Goal: Information Seeking & Learning: Learn about a topic

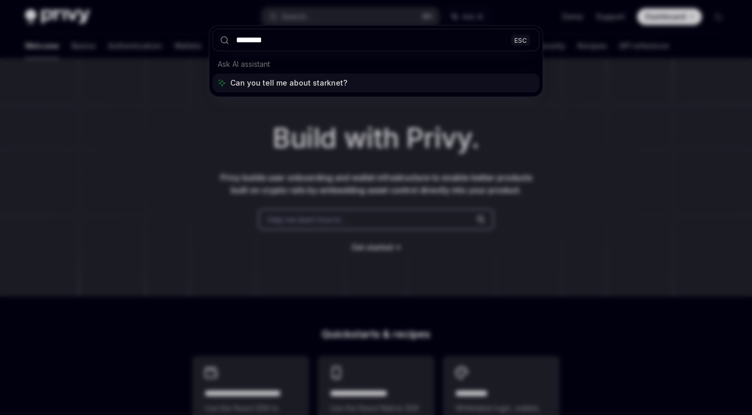
type input "********"
type textarea "*"
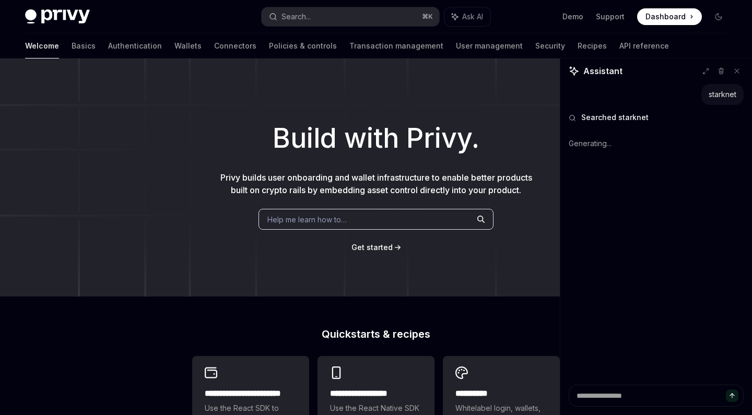
type textarea "*"
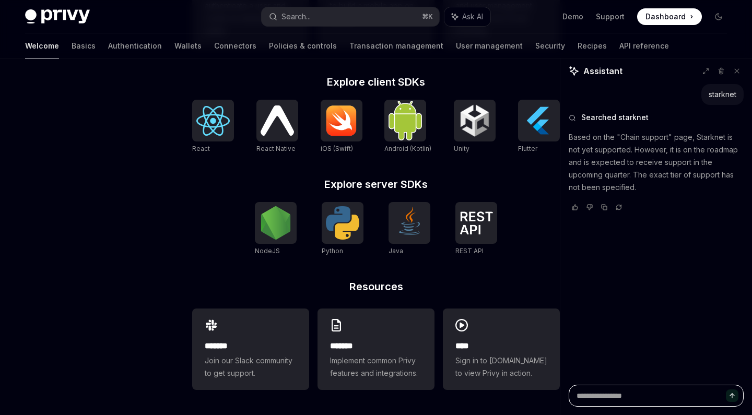
scroll to position [415, 0]
click at [215, 123] on img at bounding box center [212, 121] width 33 height 30
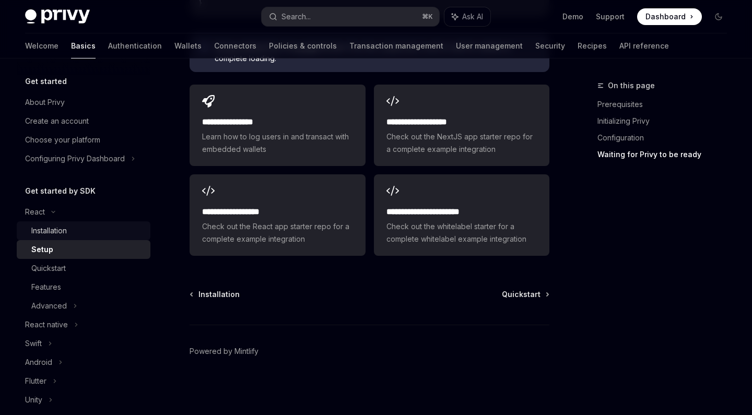
click at [76, 228] on div "Installation" at bounding box center [87, 231] width 113 height 13
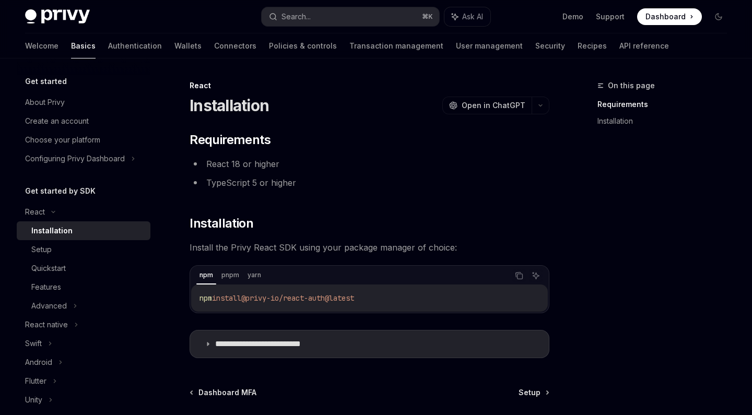
click at [160, 41] on div "Welcome Basics Authentication Wallets Connectors Policies & controls Transactio…" at bounding box center [347, 45] width 644 height 25
click at [214, 41] on link "Connectors" at bounding box center [235, 45] width 42 height 25
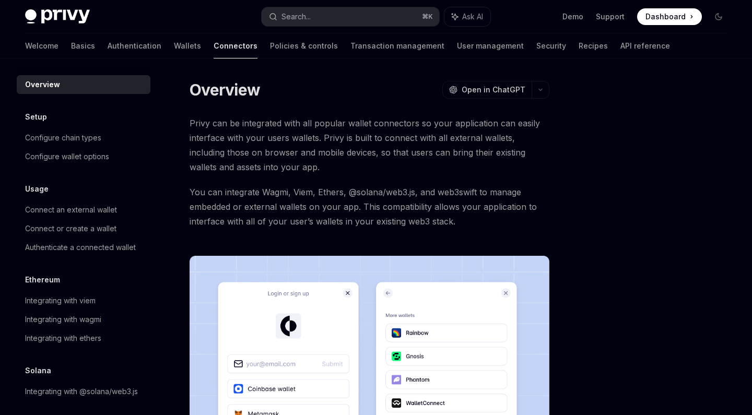
click at [122, 44] on div "Welcome Basics Authentication Wallets Connectors Policies & controls Transactio…" at bounding box center [347, 45] width 645 height 25
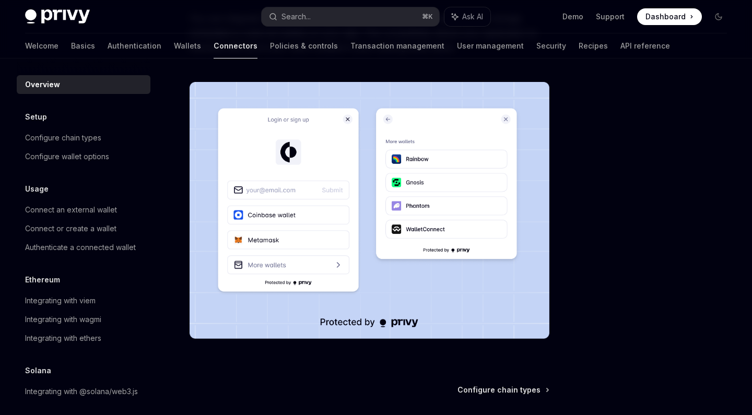
scroll to position [174, 0]
click at [174, 42] on link "Wallets" at bounding box center [187, 45] width 27 height 25
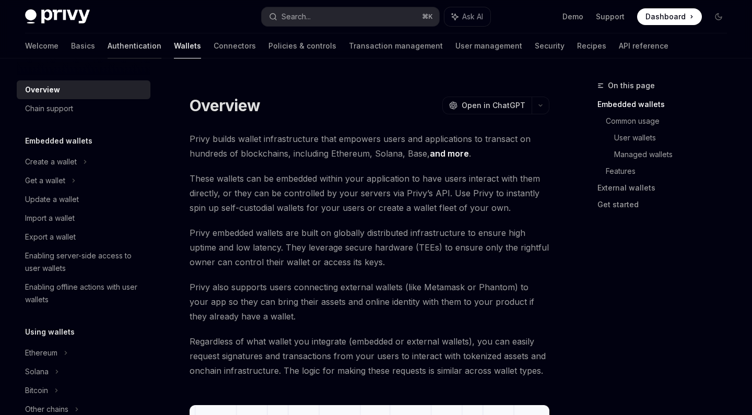
click at [108, 46] on link "Authentication" at bounding box center [135, 45] width 54 height 25
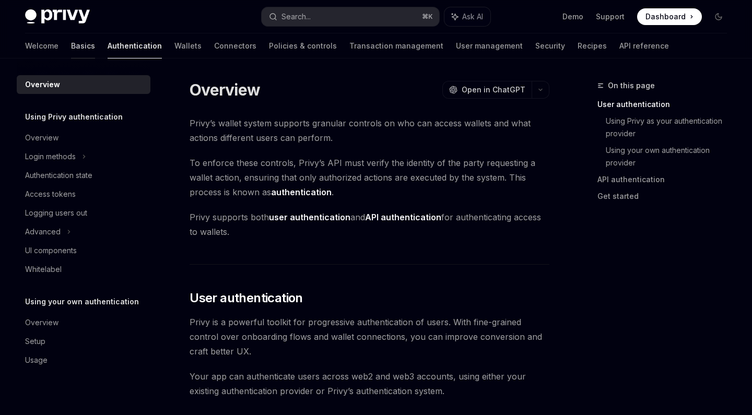
click at [71, 45] on link "Basics" at bounding box center [83, 45] width 24 height 25
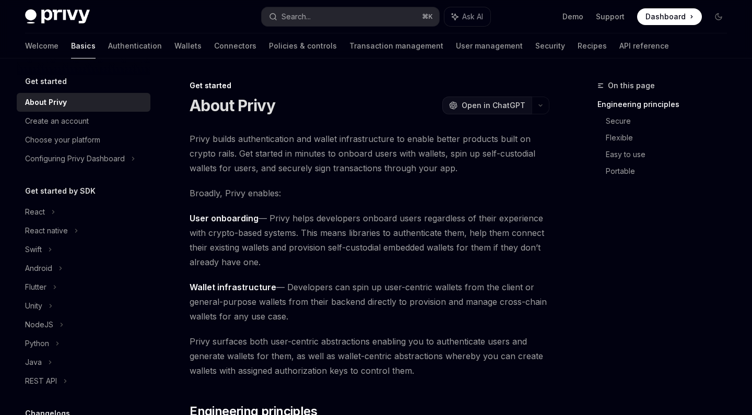
click at [497, 100] on span "Open in ChatGPT" at bounding box center [494, 105] width 64 height 10
click at [349, 48] on link "Transaction management" at bounding box center [396, 45] width 94 height 25
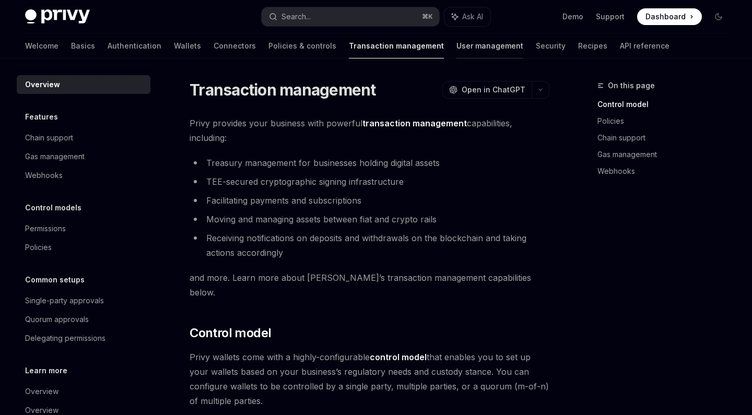
click at [456, 48] on link "User management" at bounding box center [489, 45] width 67 height 25
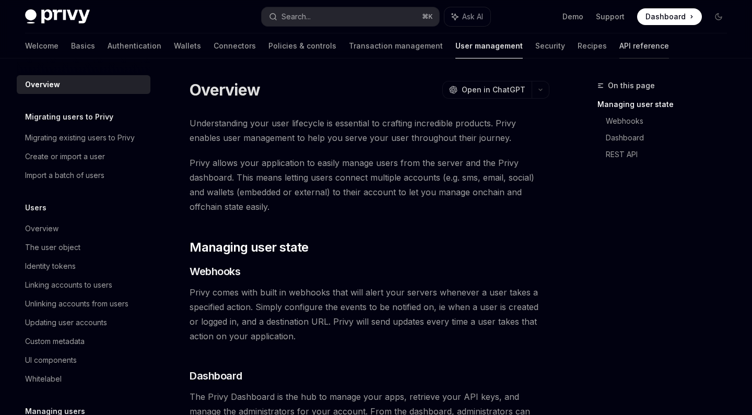
click at [619, 42] on link "API reference" at bounding box center [644, 45] width 50 height 25
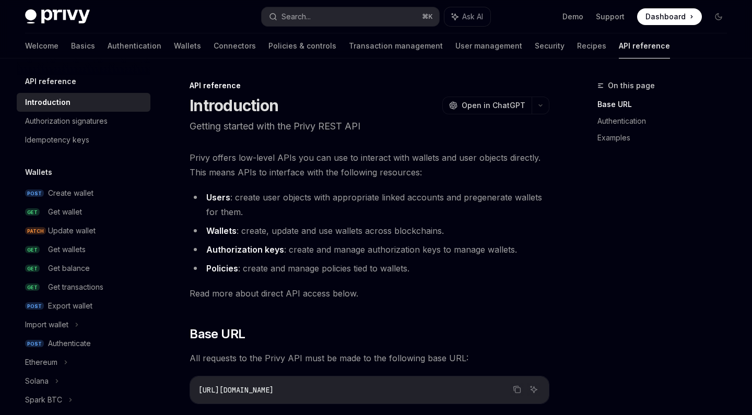
click at [511, 45] on div "Welcome Basics Authentication Wallets Connectors Policies & controls Transactio…" at bounding box center [347, 45] width 645 height 25
click at [577, 45] on link "Recipes" at bounding box center [591, 45] width 29 height 25
type textarea "*"
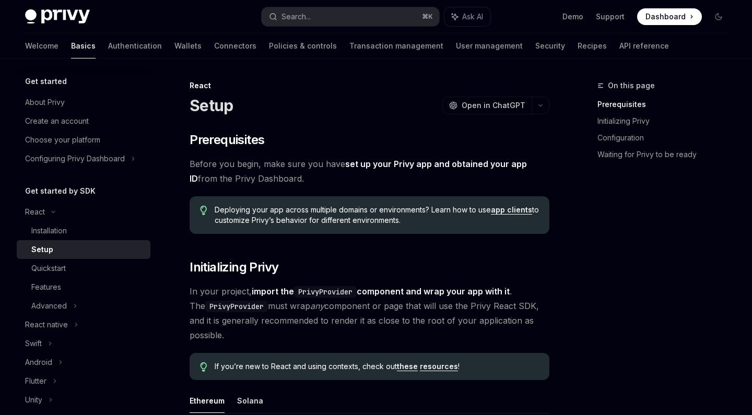
click at [70, 296] on link "Features" at bounding box center [84, 287] width 134 height 19
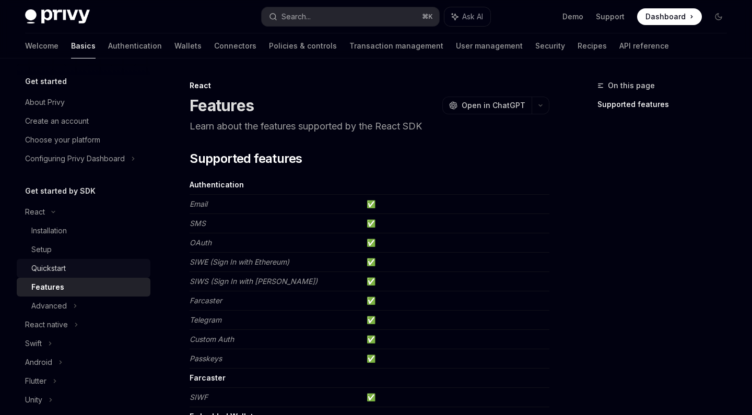
click at [65, 276] on link "Quickstart" at bounding box center [84, 268] width 134 height 19
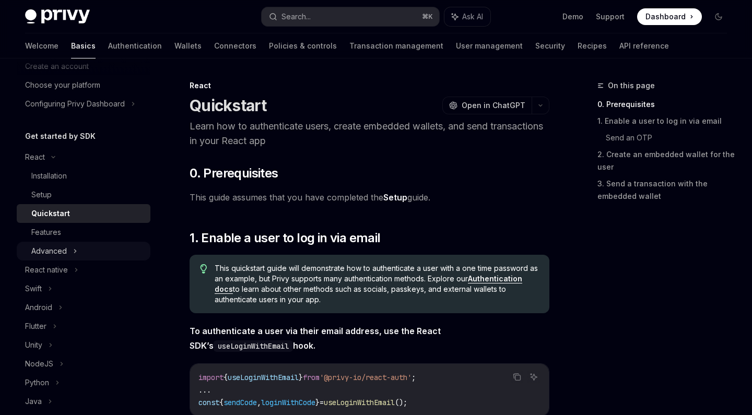
click at [62, 251] on div "Advanced" at bounding box center [49, 251] width 36 height 13
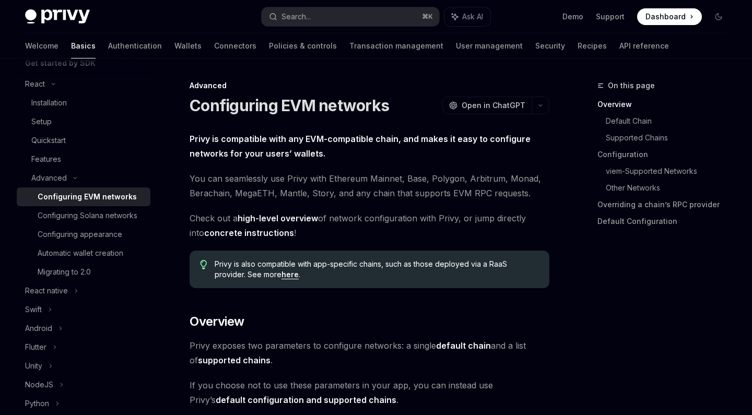
scroll to position [132, 0]
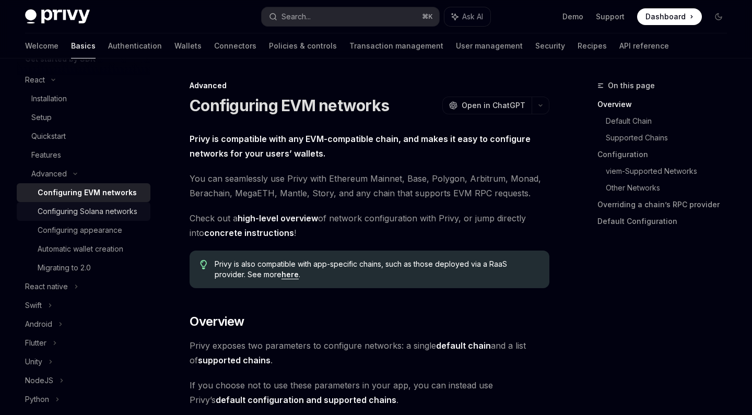
click at [86, 216] on div "Configuring Solana networks" at bounding box center [88, 211] width 100 height 13
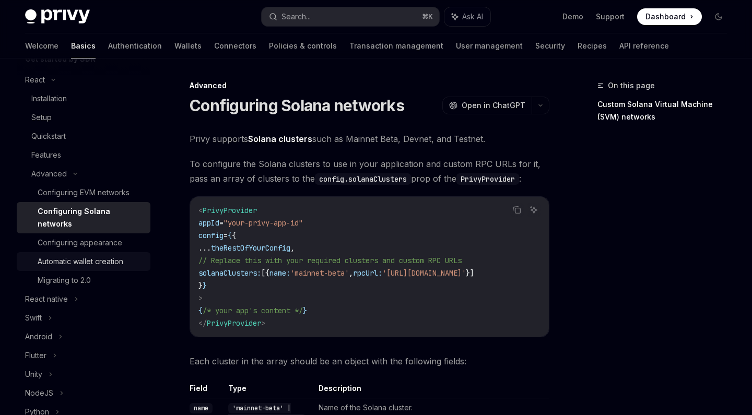
click at [87, 255] on div "Automatic wallet creation" at bounding box center [81, 261] width 86 height 13
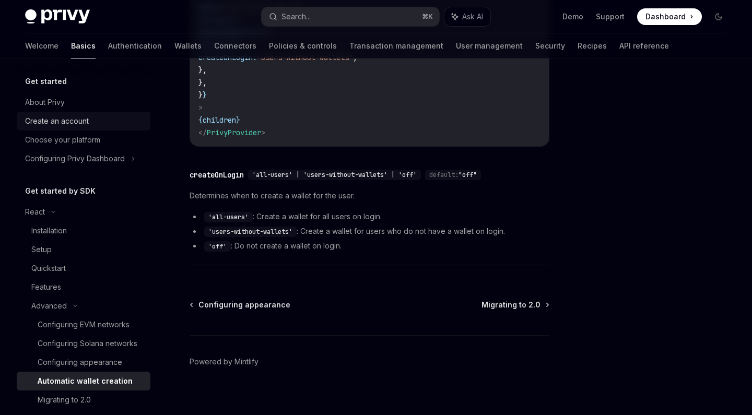
click at [71, 118] on div "Create an account" at bounding box center [57, 121] width 64 height 13
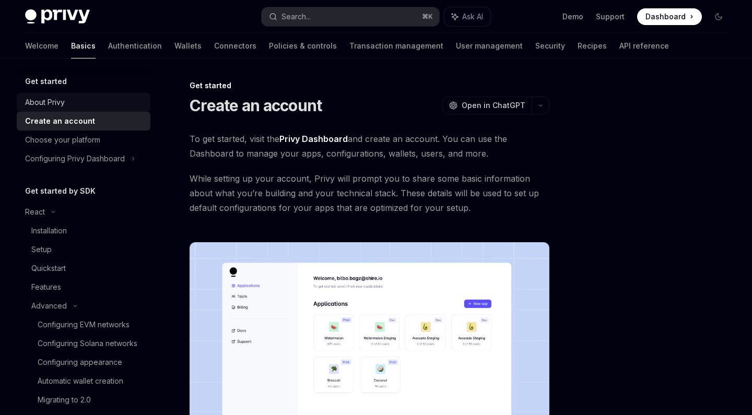
click at [67, 105] on div "About Privy" at bounding box center [84, 102] width 119 height 13
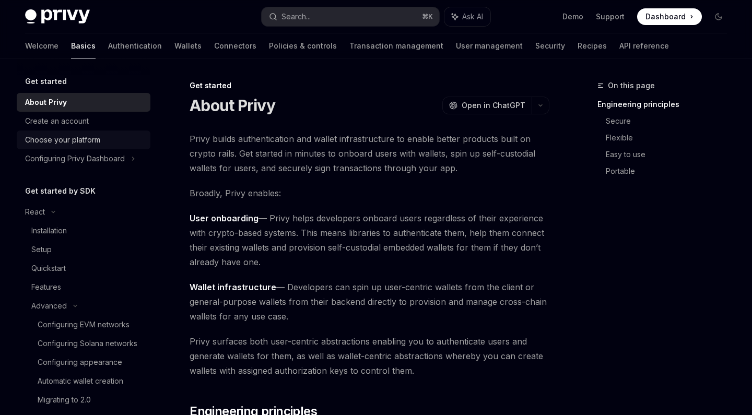
click at [73, 134] on div "Choose your platform" at bounding box center [62, 140] width 75 height 13
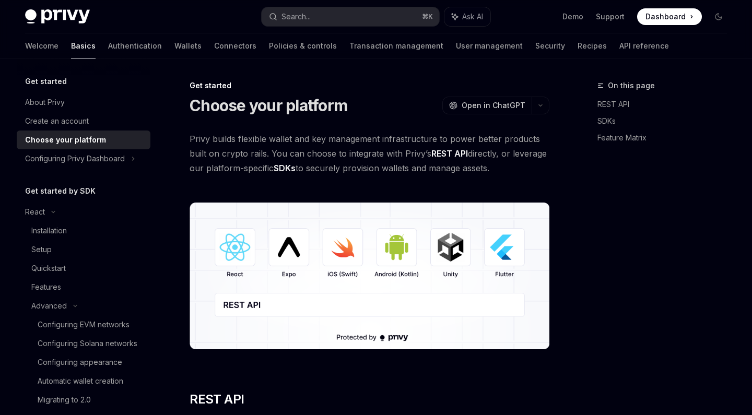
type textarea "*"
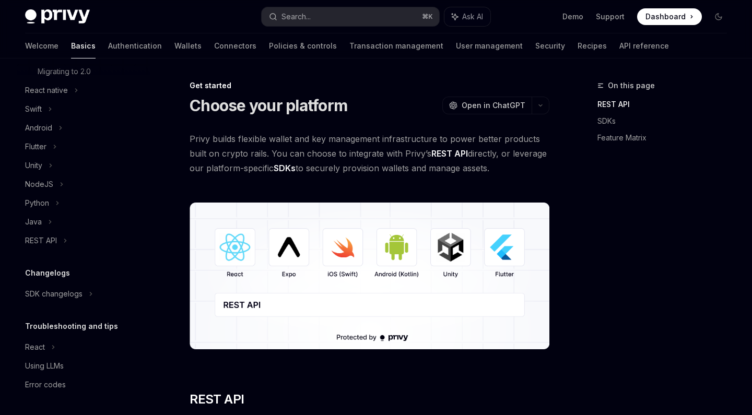
scroll to position [328, 0]
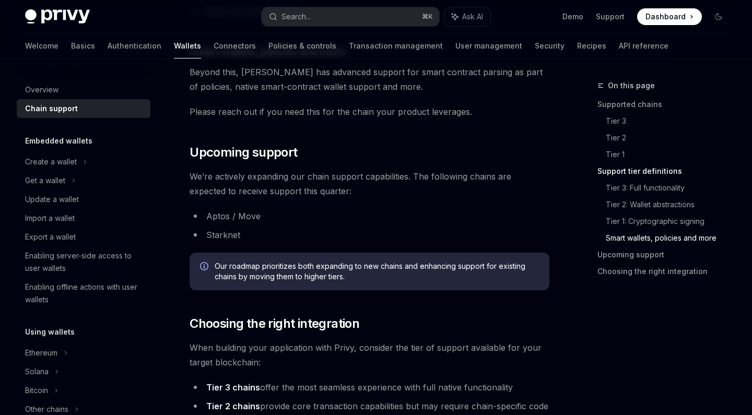
scroll to position [1068, 0]
click at [286, 178] on span "We’re actively expanding our chain support capabilities. The following chains a…" at bounding box center [370, 183] width 360 height 29
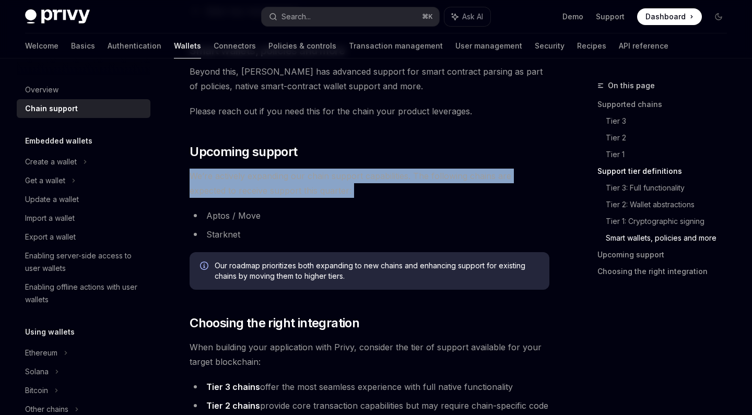
click at [286, 178] on span "We’re actively expanding our chain support capabilities. The following chains a…" at bounding box center [370, 183] width 360 height 29
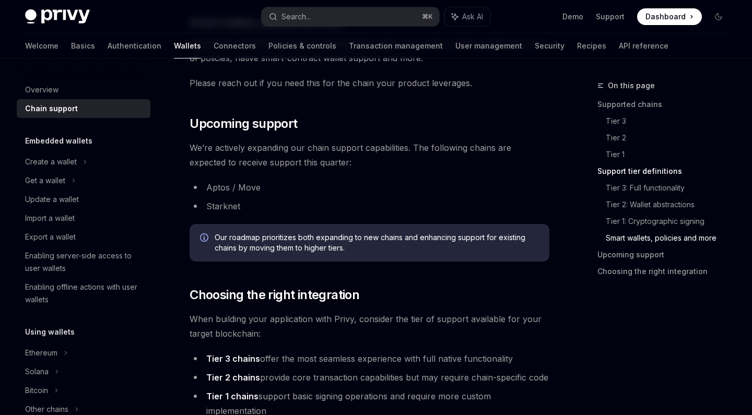
scroll to position [1097, 0]
click at [298, 240] on span "Our roadmap prioritizes both expanding to new chains and enhancing support for …" at bounding box center [377, 241] width 324 height 21
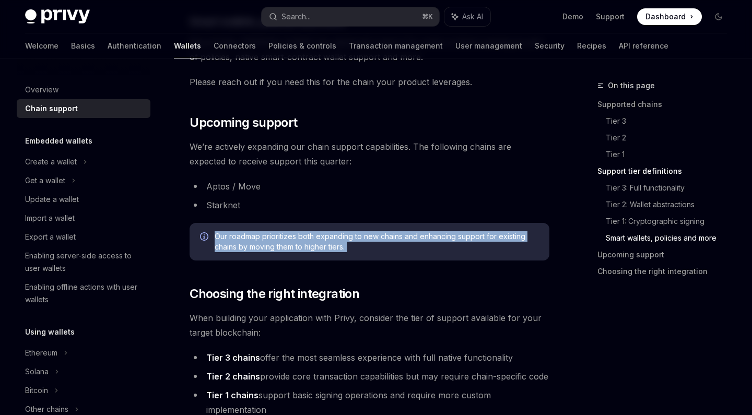
click at [298, 240] on span "Our roadmap prioritizes both expanding to new chains and enhancing support for …" at bounding box center [377, 241] width 324 height 21
click at [298, 242] on span "Our roadmap prioritizes both expanding to new chains and enhancing support for …" at bounding box center [377, 241] width 324 height 21
drag, startPoint x: 367, startPoint y: 246, endPoint x: 216, endPoint y: 233, distance: 151.4
click at [216, 233] on span "Our roadmap prioritizes both expanding to new chains and enhancing support for …" at bounding box center [377, 241] width 324 height 21
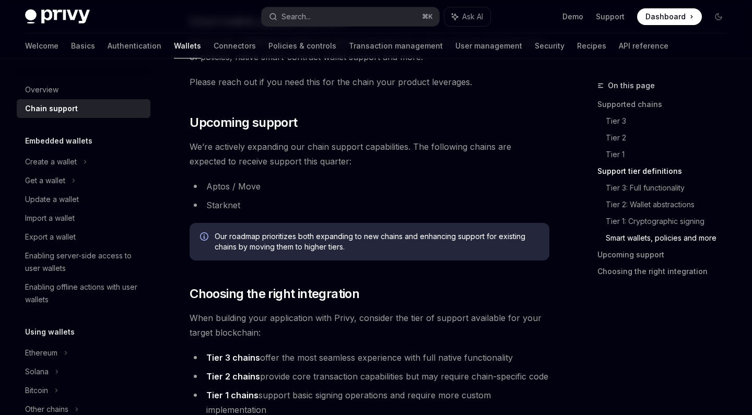
click at [216, 236] on span "Our roadmap prioritizes both expanding to new chains and enhancing support for …" at bounding box center [377, 241] width 324 height 21
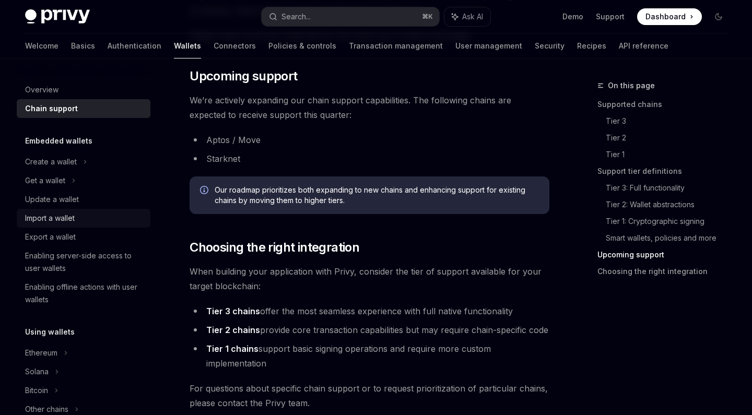
scroll to position [0, 0]
